Goal: Task Accomplishment & Management: Use online tool/utility

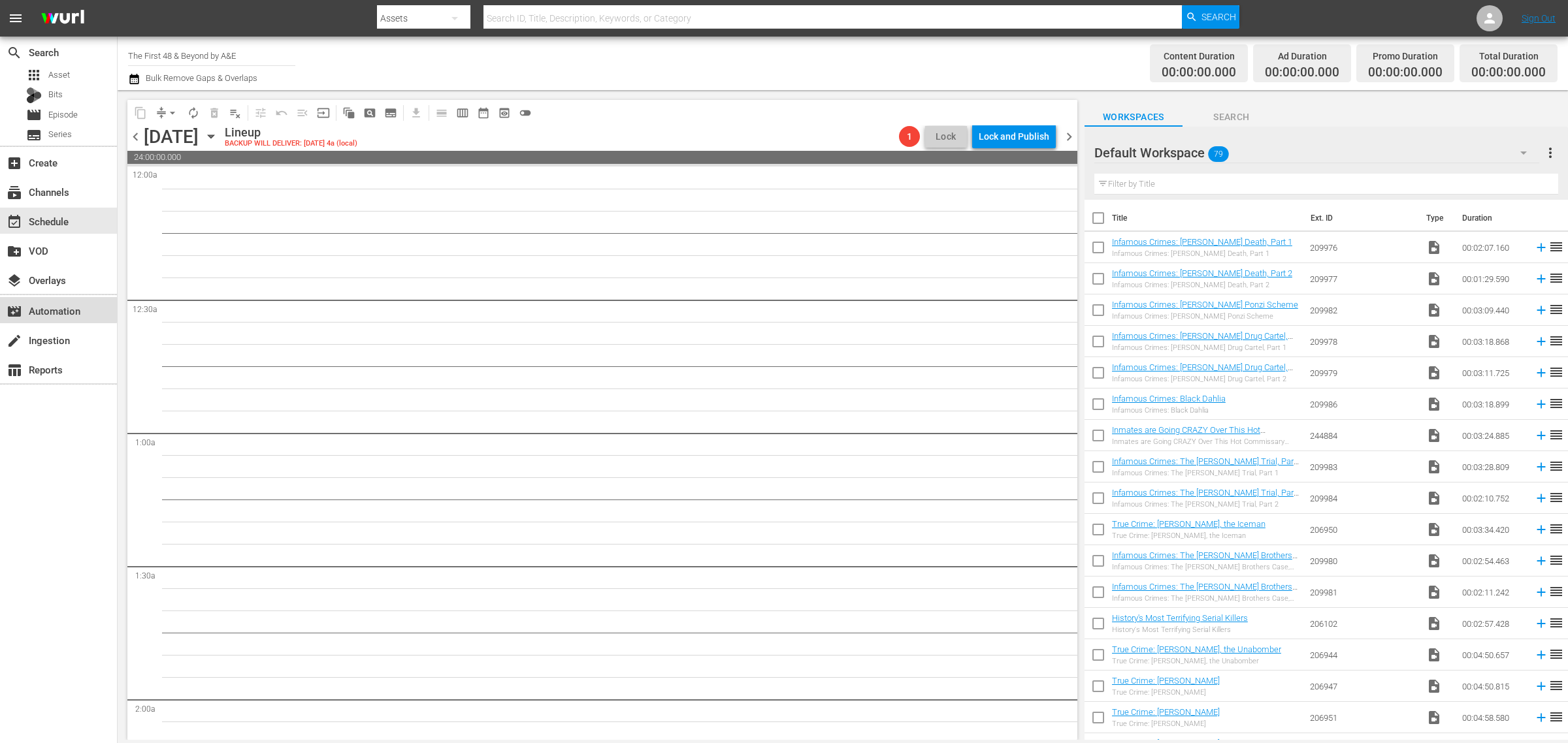
click at [50, 309] on div "movie_filter Automation" at bounding box center [36, 309] width 73 height 12
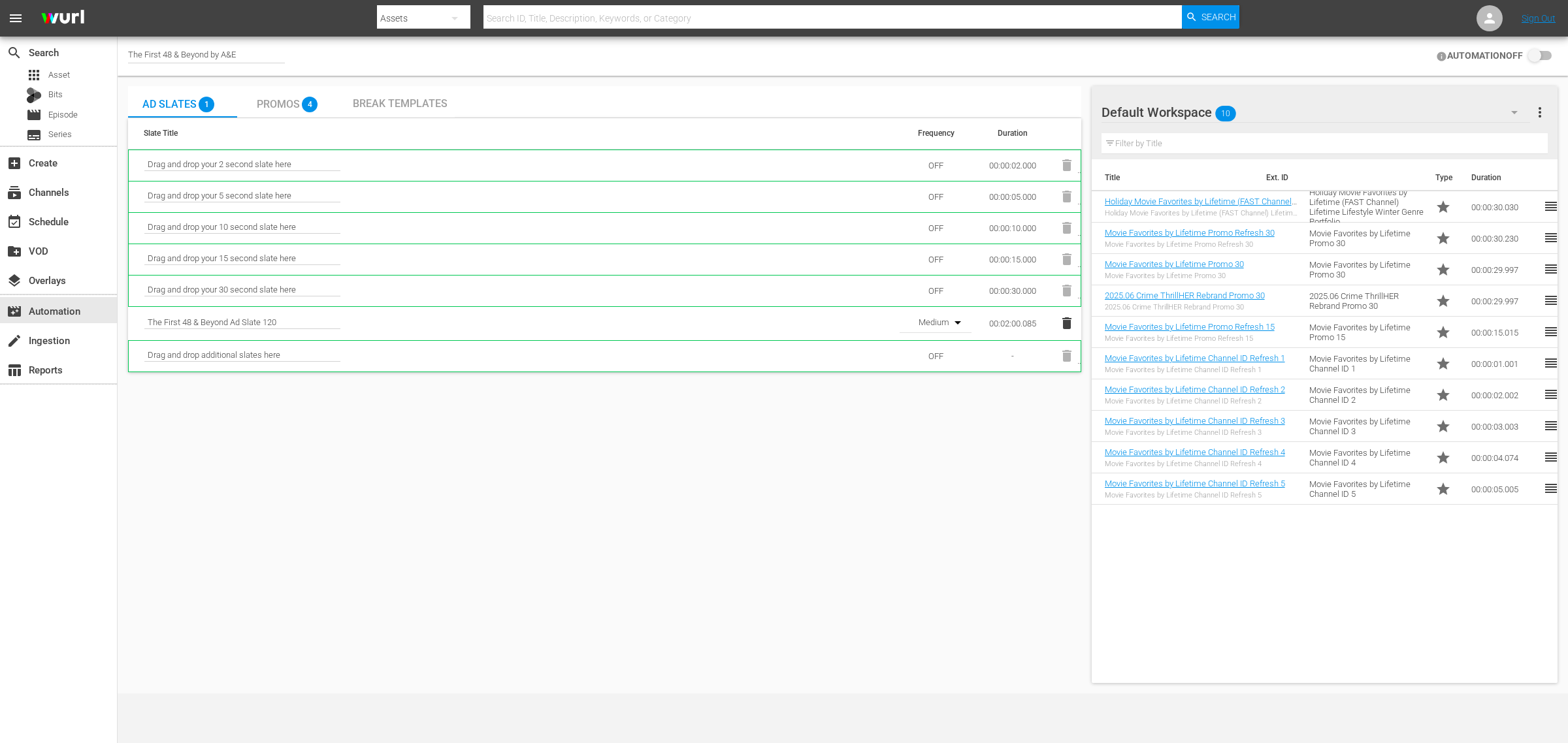
click at [1537, 52] on input "checkbox" at bounding box center [1537, 56] width 29 height 16
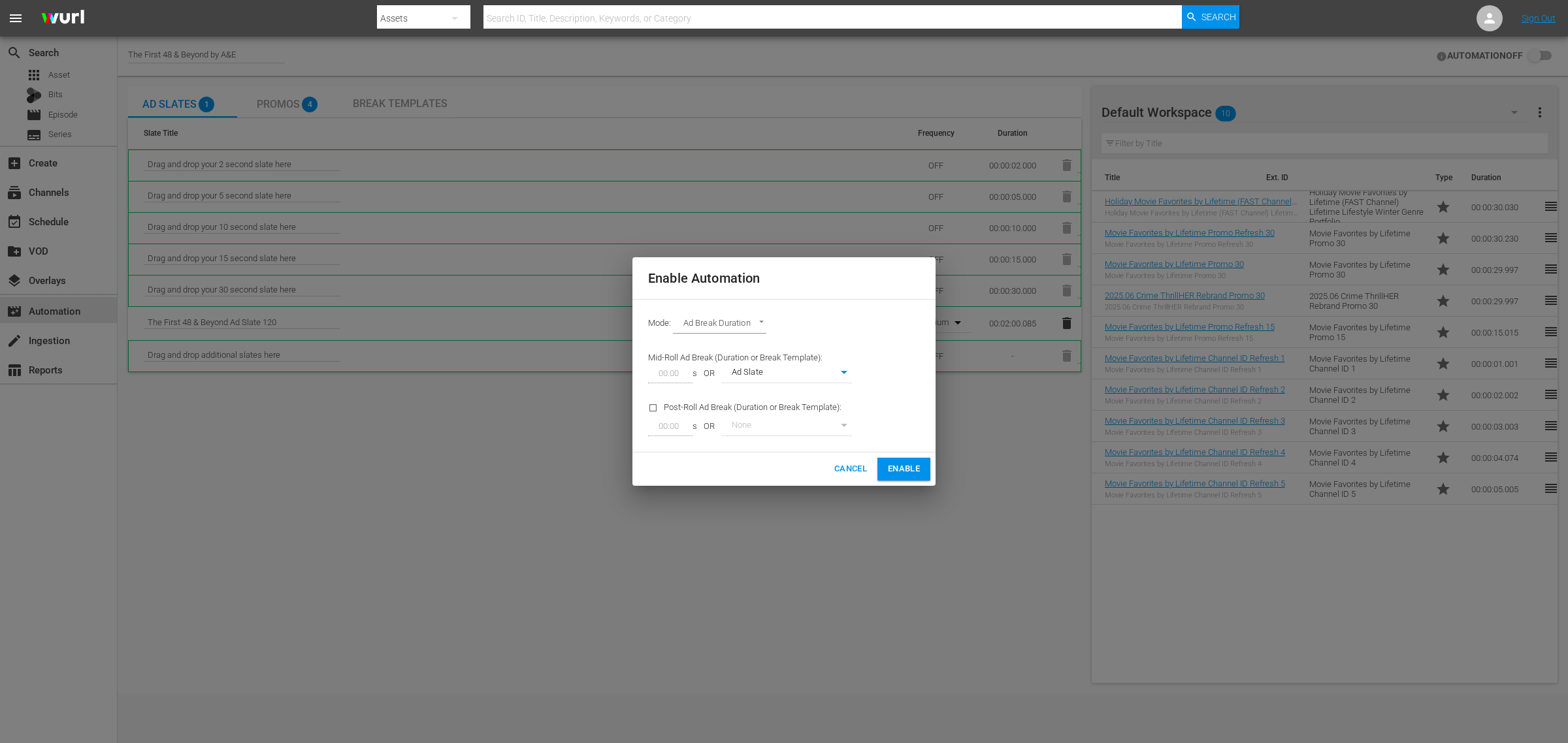
click at [906, 477] on span "Enable" at bounding box center [903, 469] width 32 height 15
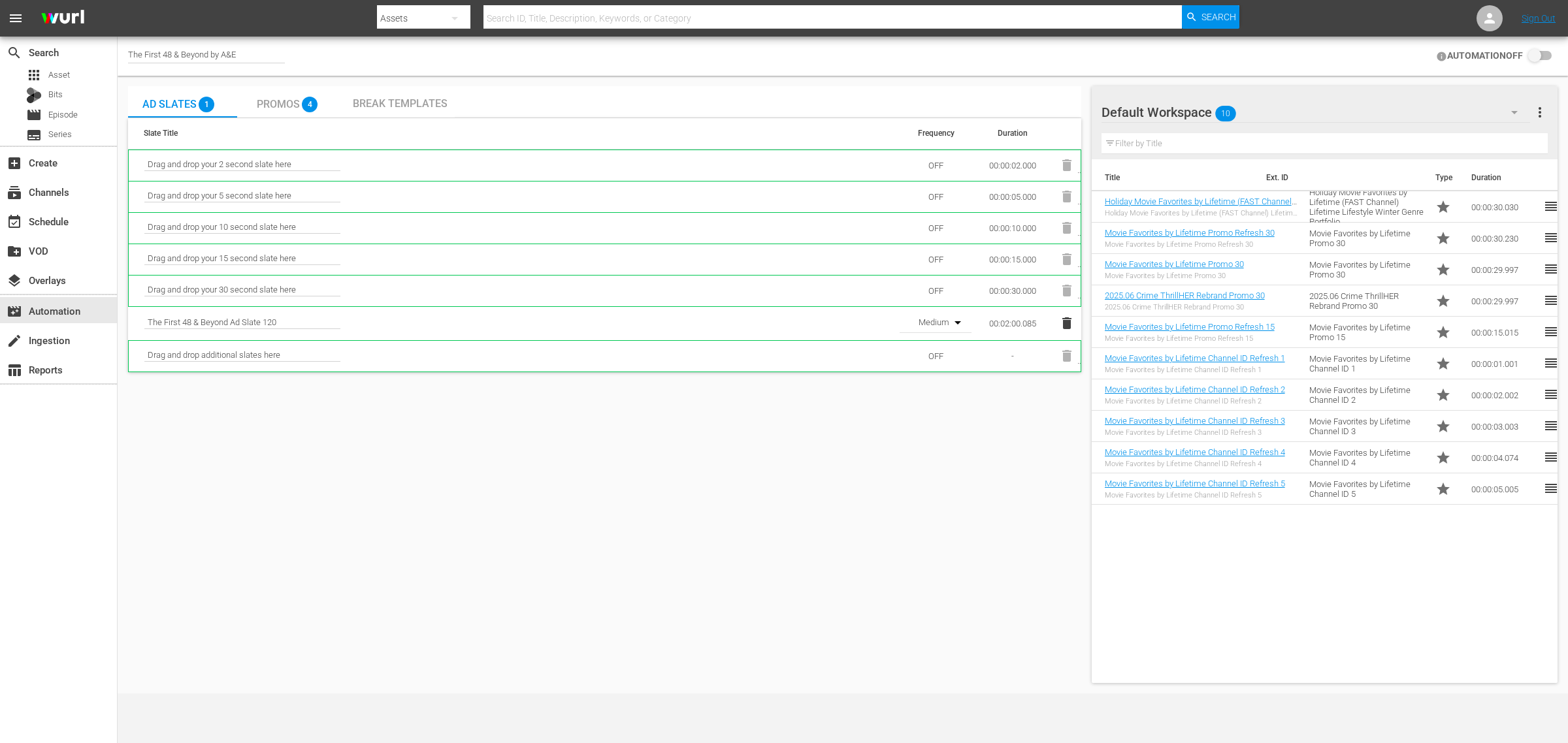
checkbox input "true"
click at [56, 225] on div "event_available Schedule" at bounding box center [36, 219] width 73 height 12
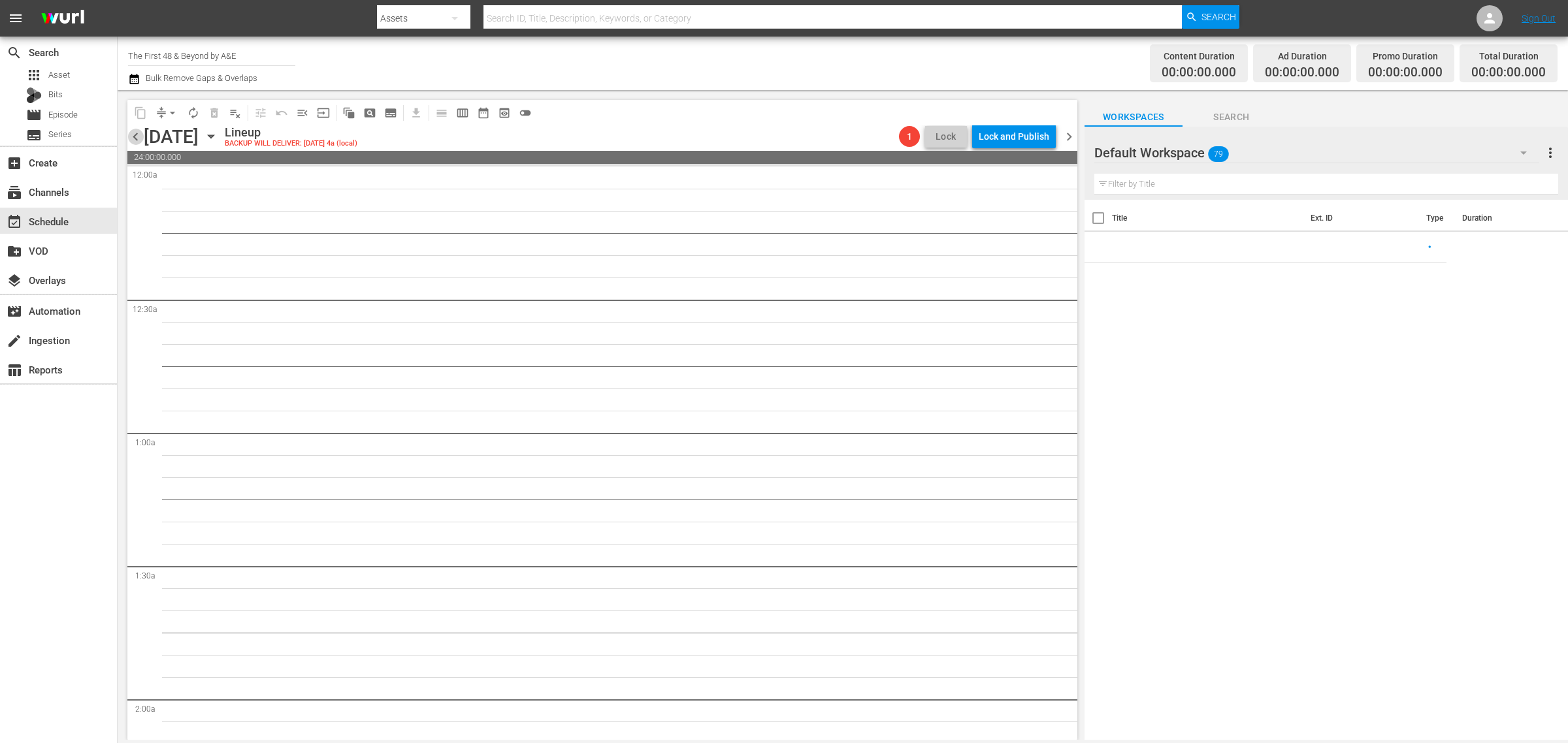
click at [130, 135] on span "chevron_left" at bounding box center [135, 137] width 17 height 17
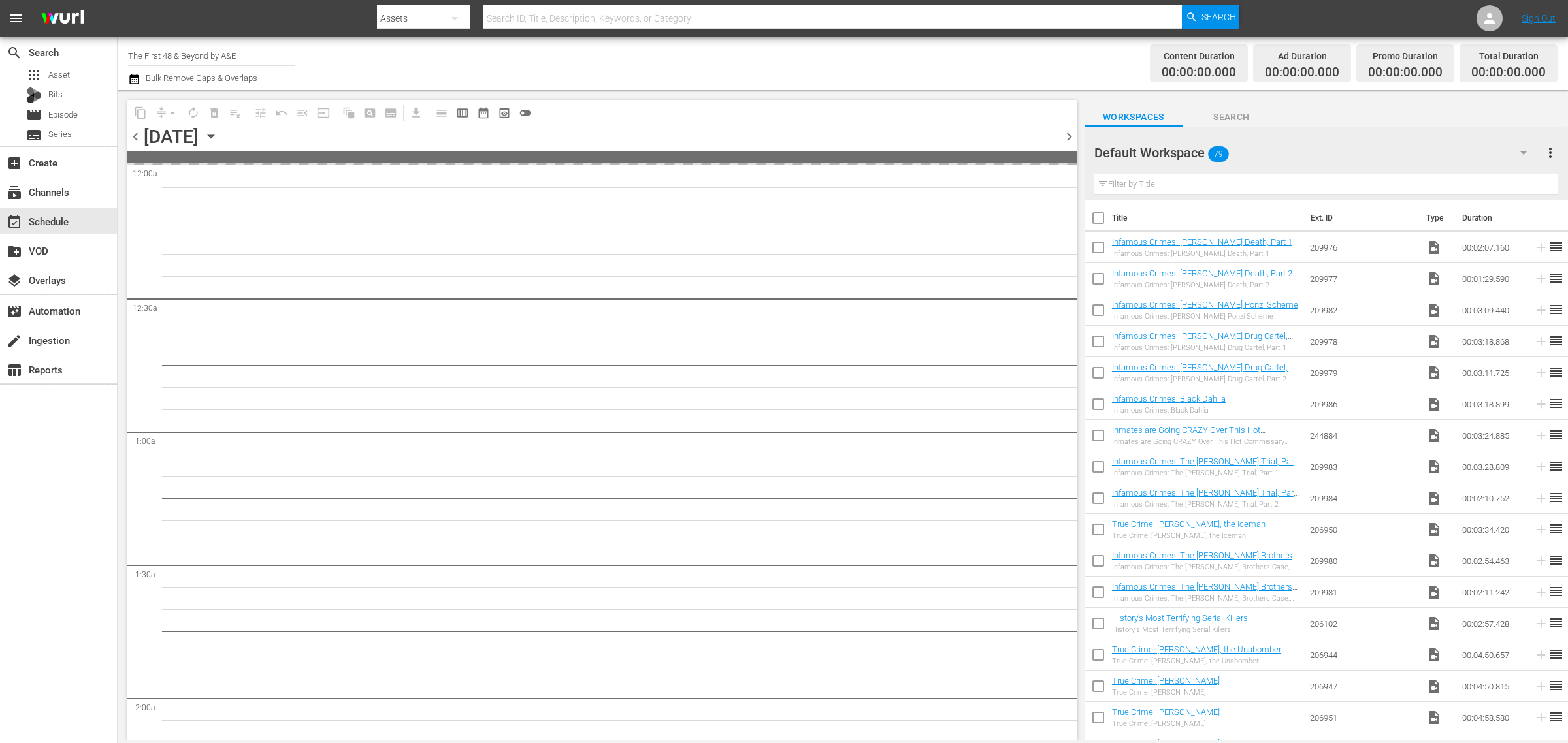
click at [137, 135] on span "chevron_left" at bounding box center [135, 137] width 17 height 17
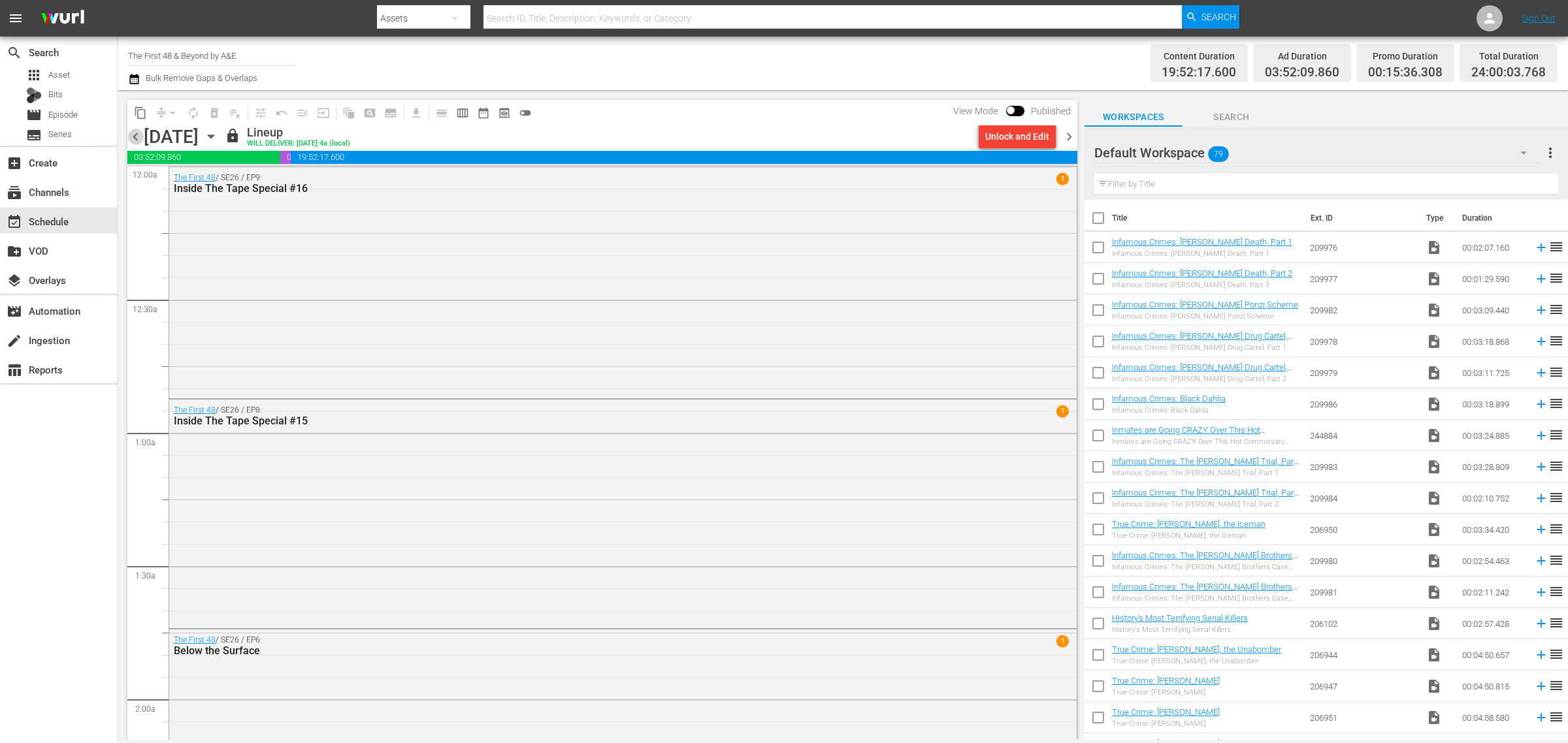
click at [137, 131] on span "chevron_left" at bounding box center [135, 137] width 17 height 17
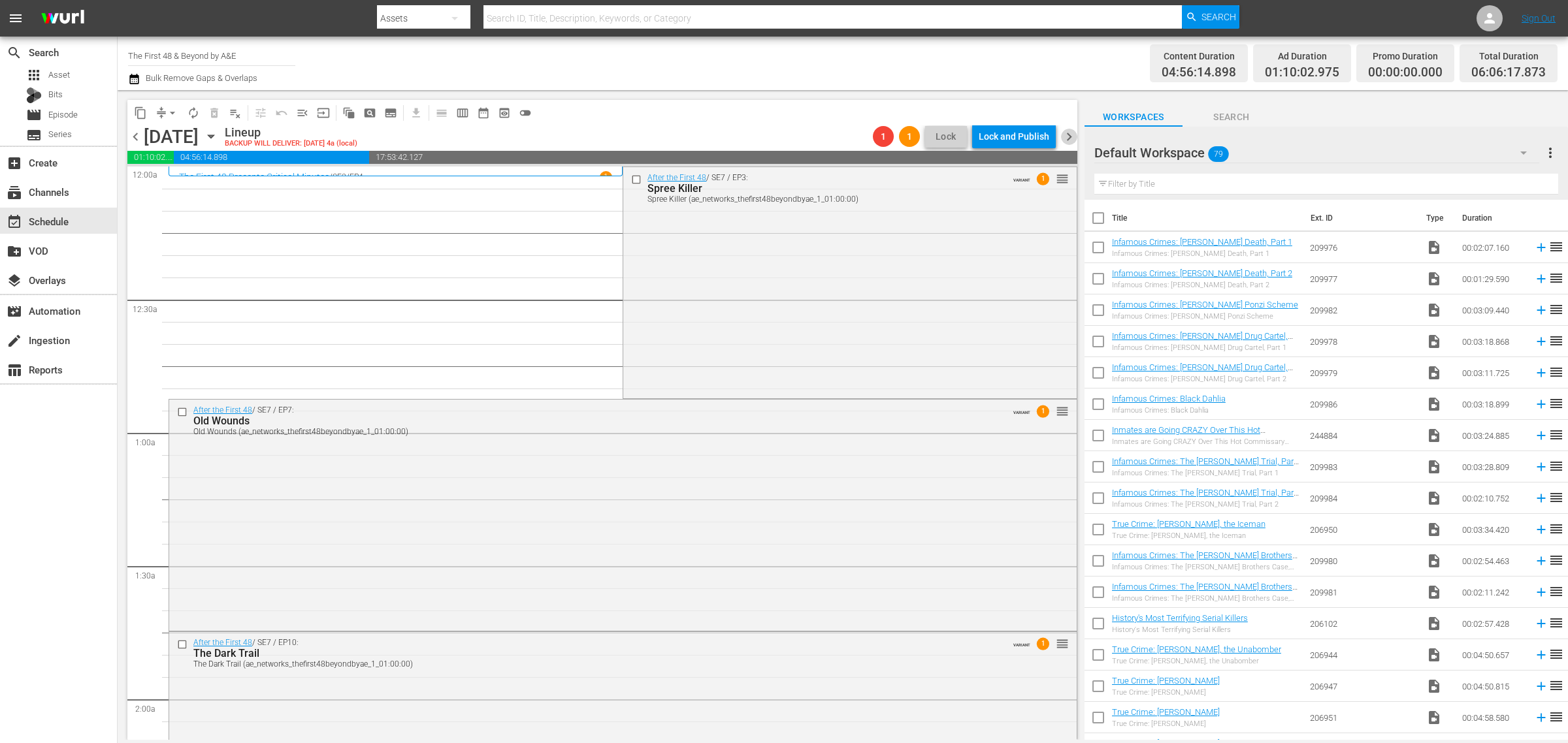
click at [1069, 135] on span "chevron_right" at bounding box center [1068, 137] width 17 height 17
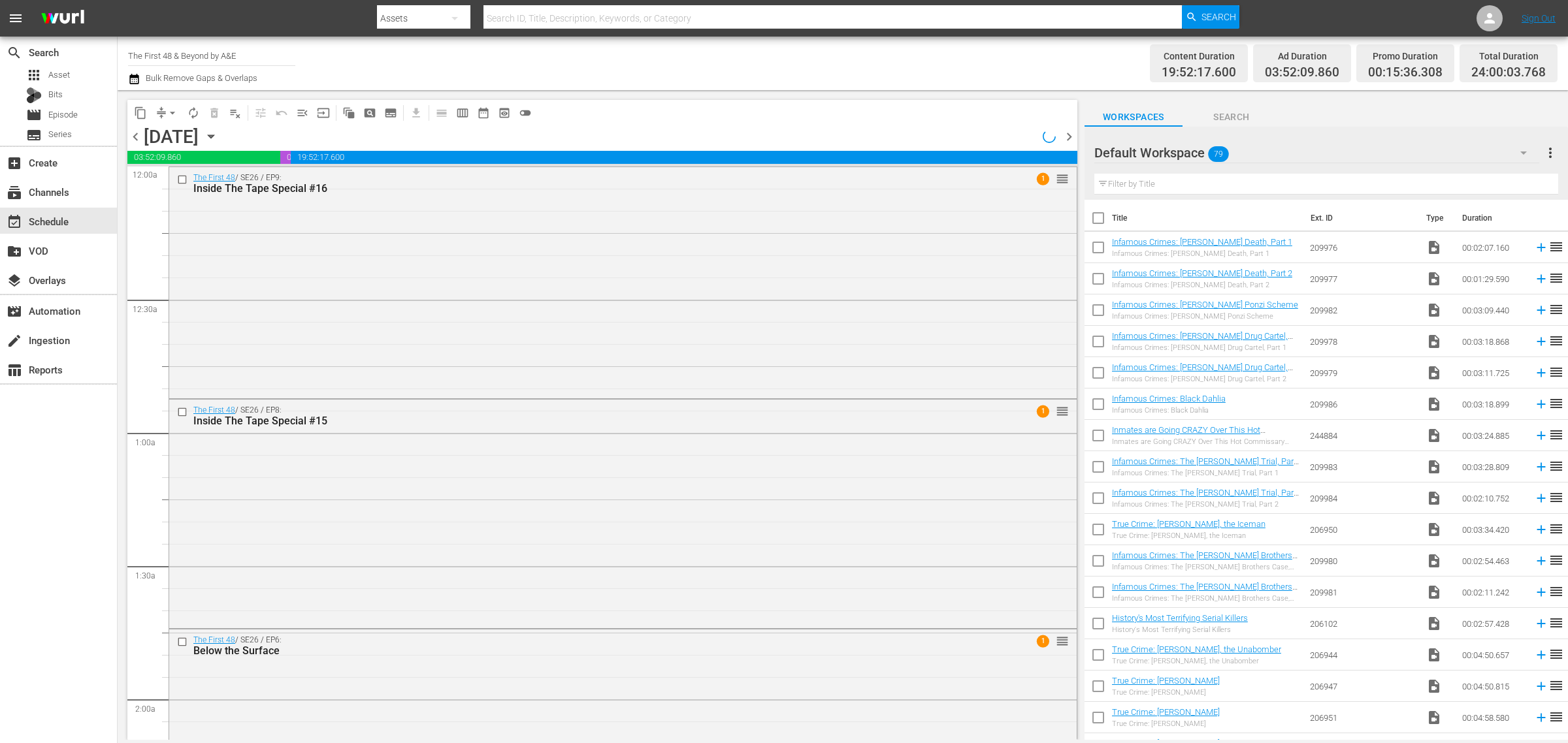
click at [1069, 135] on span "chevron_right" at bounding box center [1068, 137] width 17 height 17
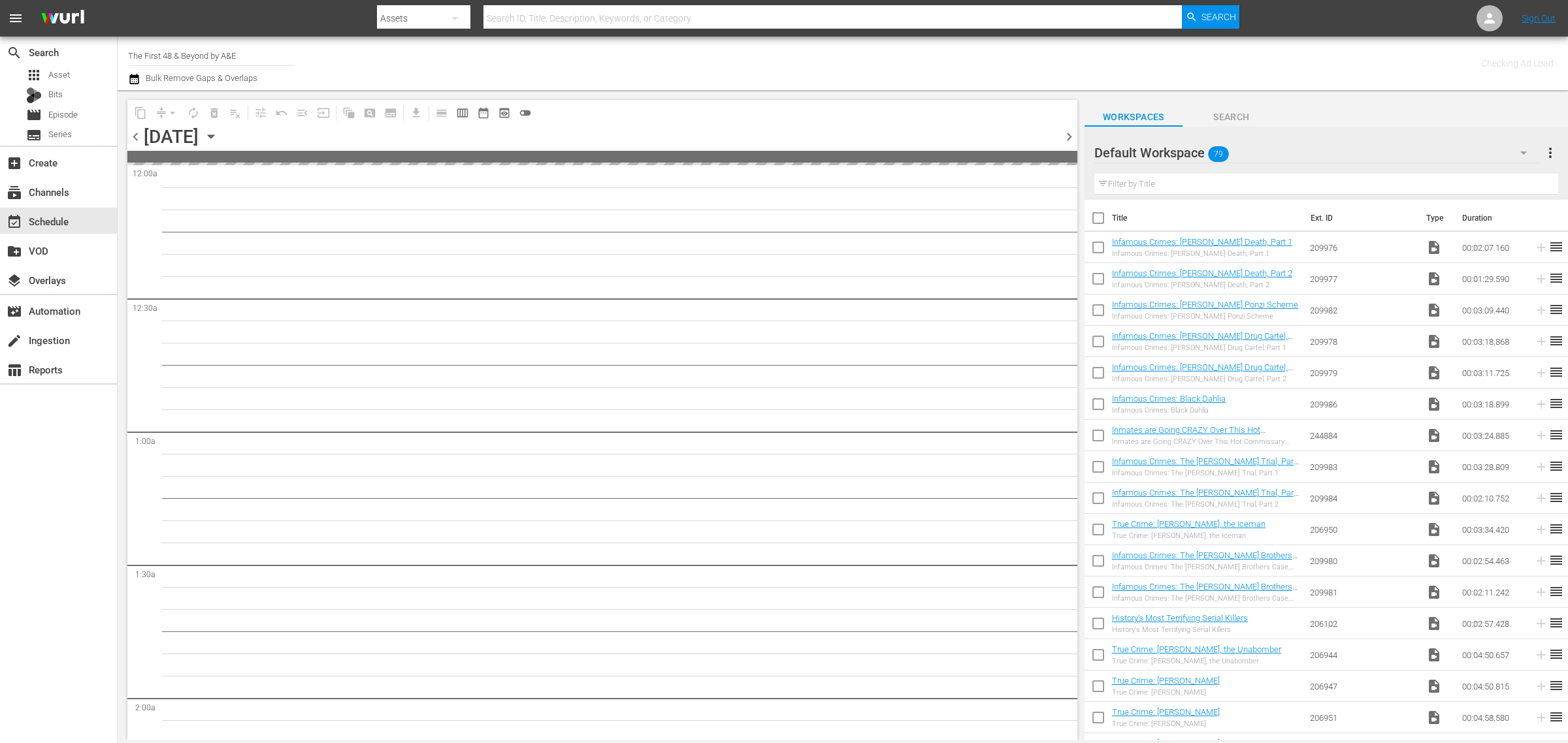
click at [751, 51] on div "Channel Title The First 48 & Beyond by A&E Bulk Remove Gaps & Overlaps" at bounding box center [518, 63] width 779 height 47
